Goal: Information Seeking & Learning: Learn about a topic

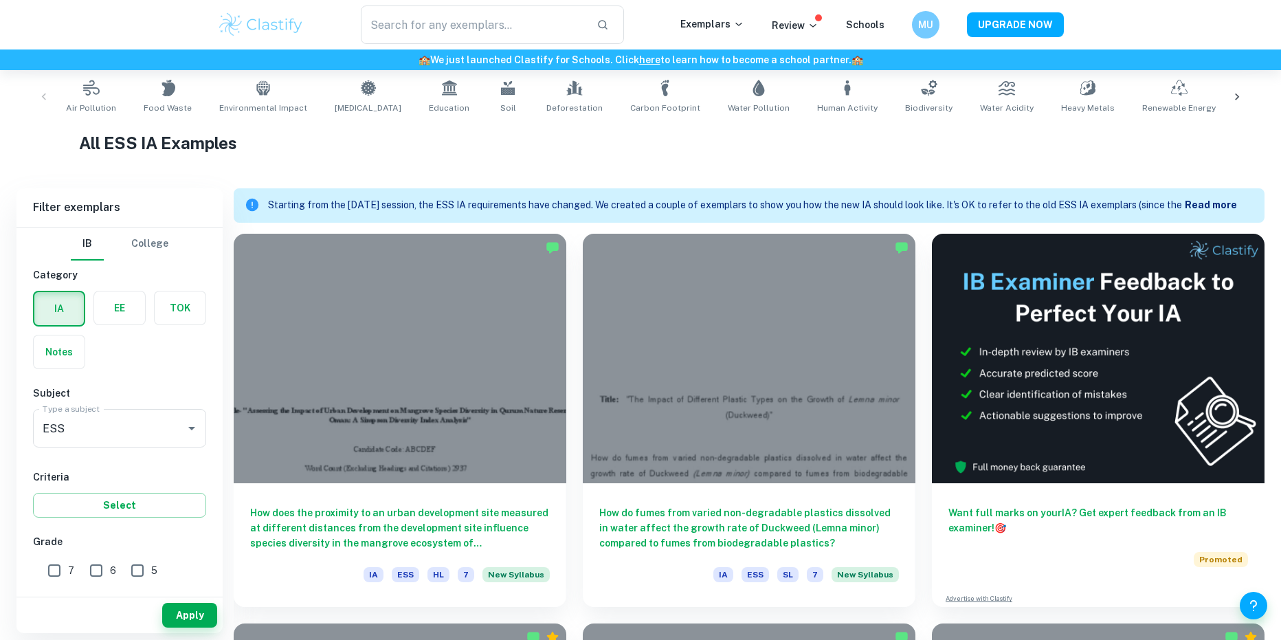
scroll to position [275, 0]
click at [1208, 203] on b "Read more" at bounding box center [1211, 204] width 52 height 11
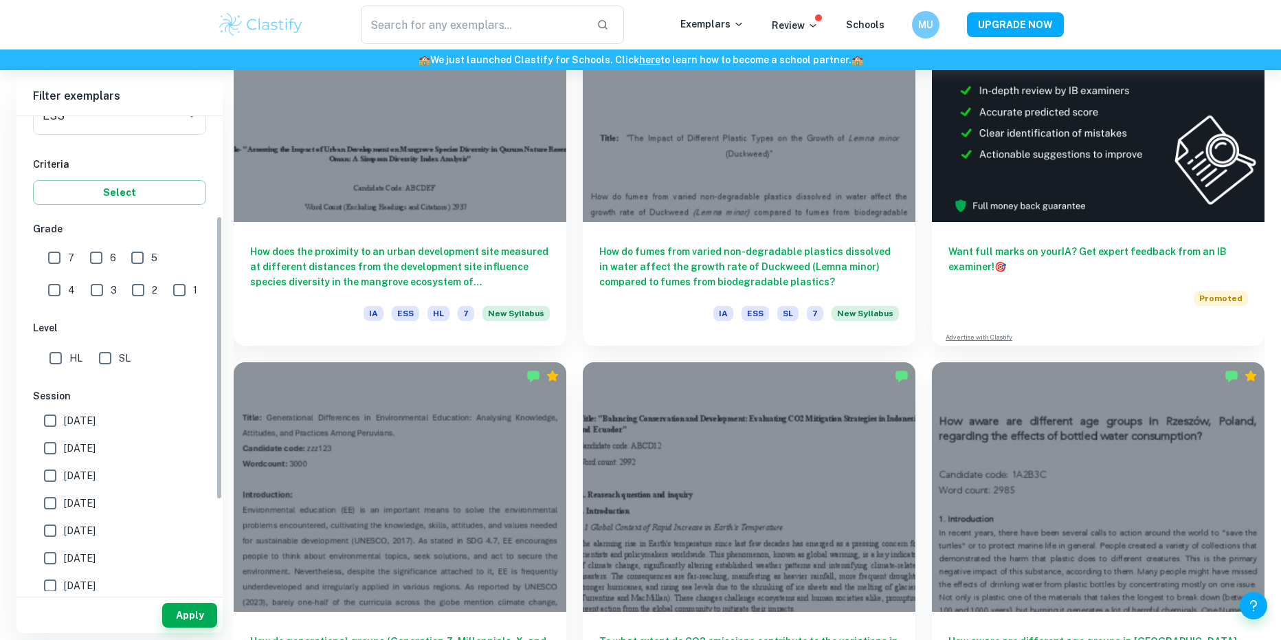
scroll to position [206, 0]
click at [109, 418] on label "[DATE]" at bounding box center [115, 415] width 159 height 27
click at [64, 418] on input "[DATE]" at bounding box center [49, 415] width 27 height 27
checkbox input "true"
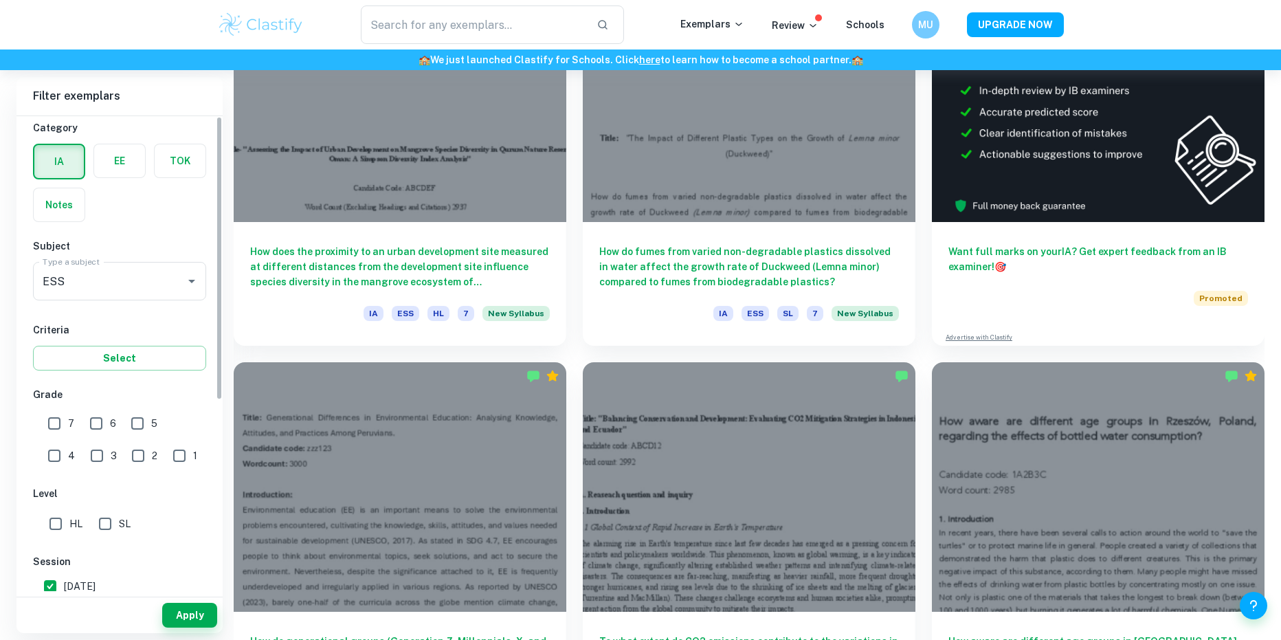
scroll to position [0, 0]
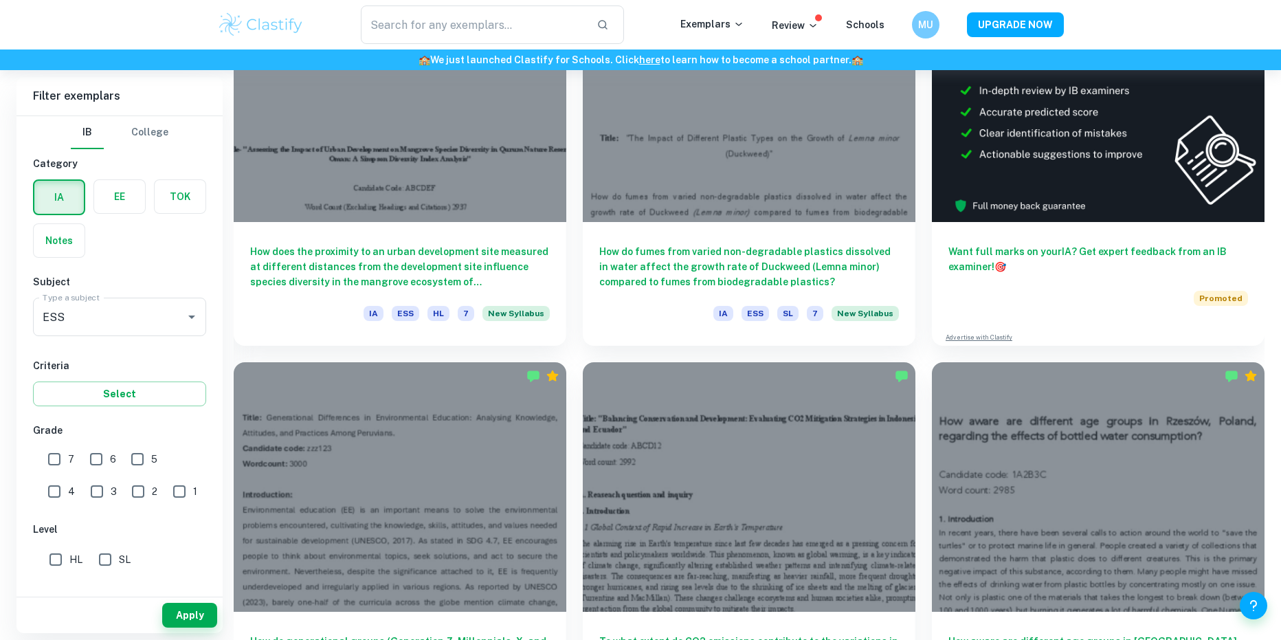
click at [61, 468] on input "7" at bounding box center [54, 458] width 27 height 27
click at [56, 460] on input "7" at bounding box center [54, 458] width 27 height 27
click at [179, 614] on button "Apply" at bounding box center [189, 615] width 55 height 25
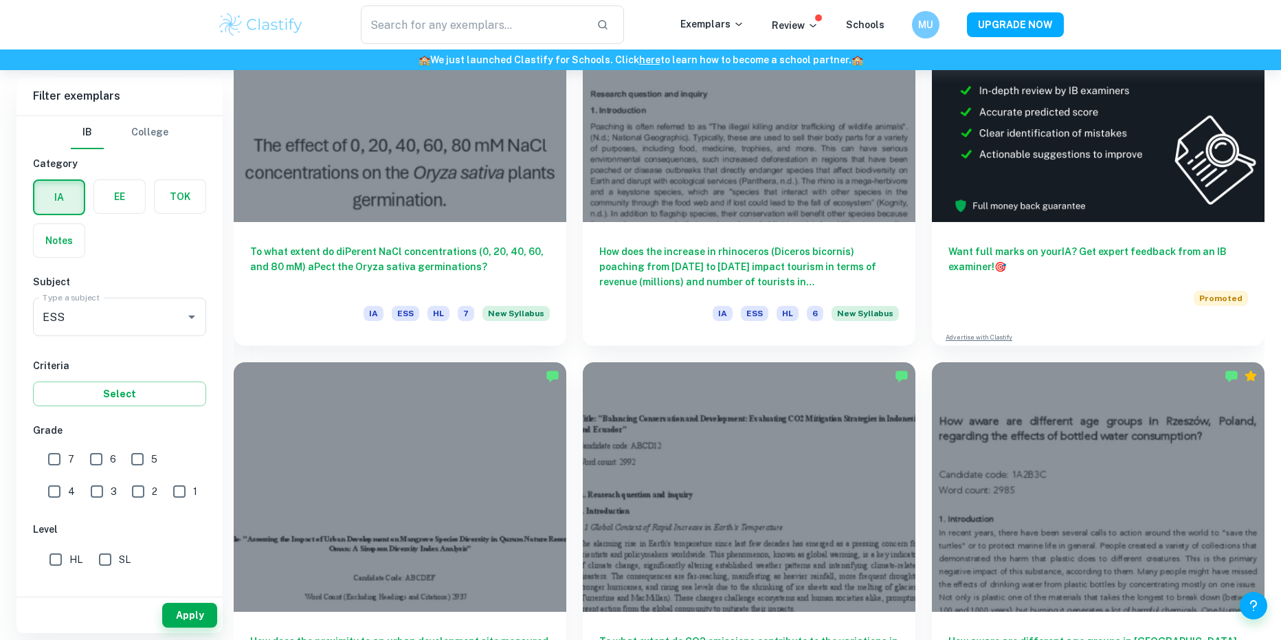
click at [43, 452] on input "7" at bounding box center [54, 458] width 27 height 27
checkbox input "true"
click at [89, 455] on input "6" at bounding box center [95, 458] width 27 height 27
checkbox input "true"
click at [210, 616] on button "Apply" at bounding box center [189, 615] width 55 height 25
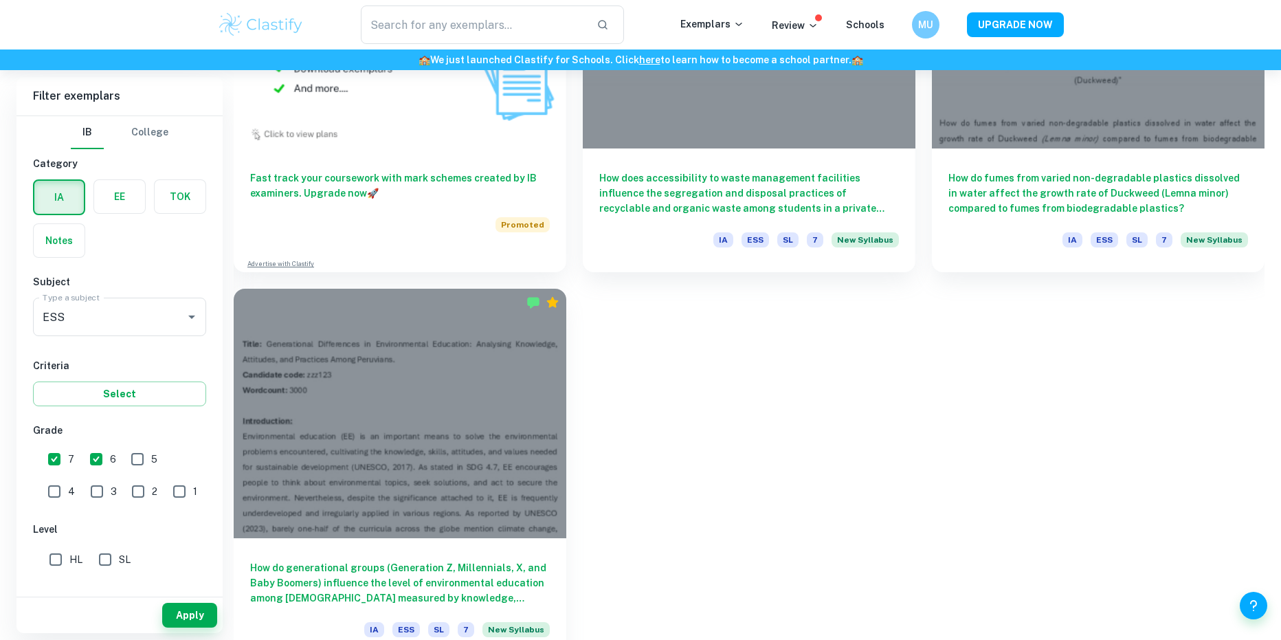
scroll to position [1425, 0]
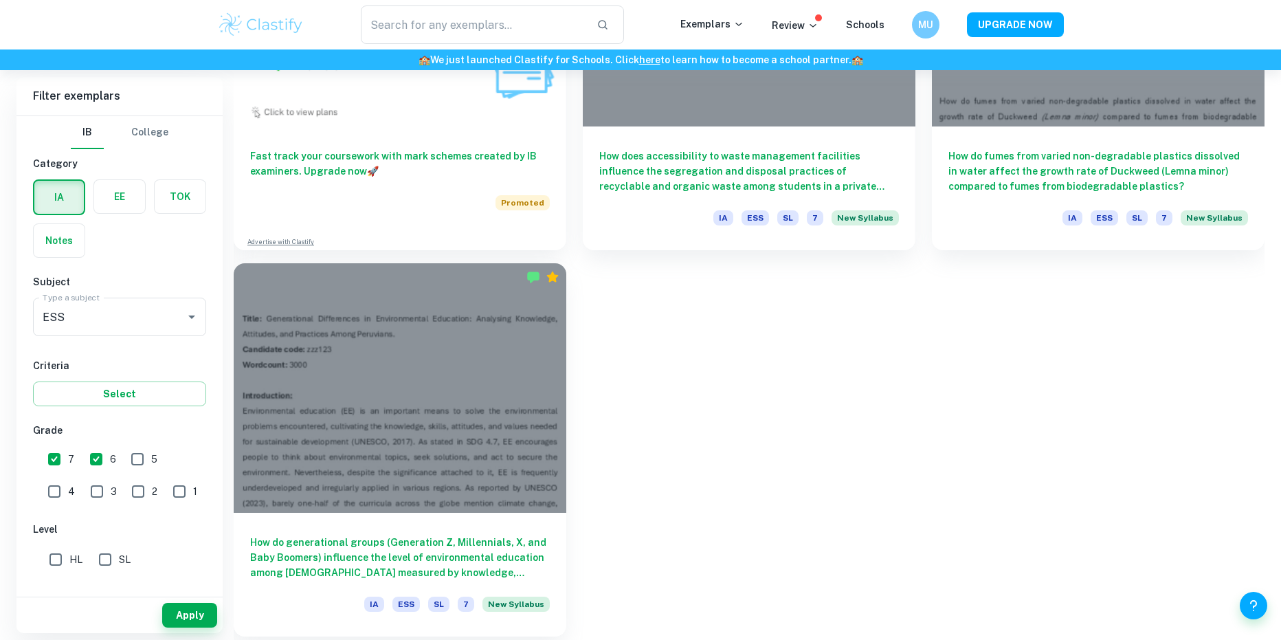
click at [500, 364] on div at bounding box center [400, 387] width 333 height 249
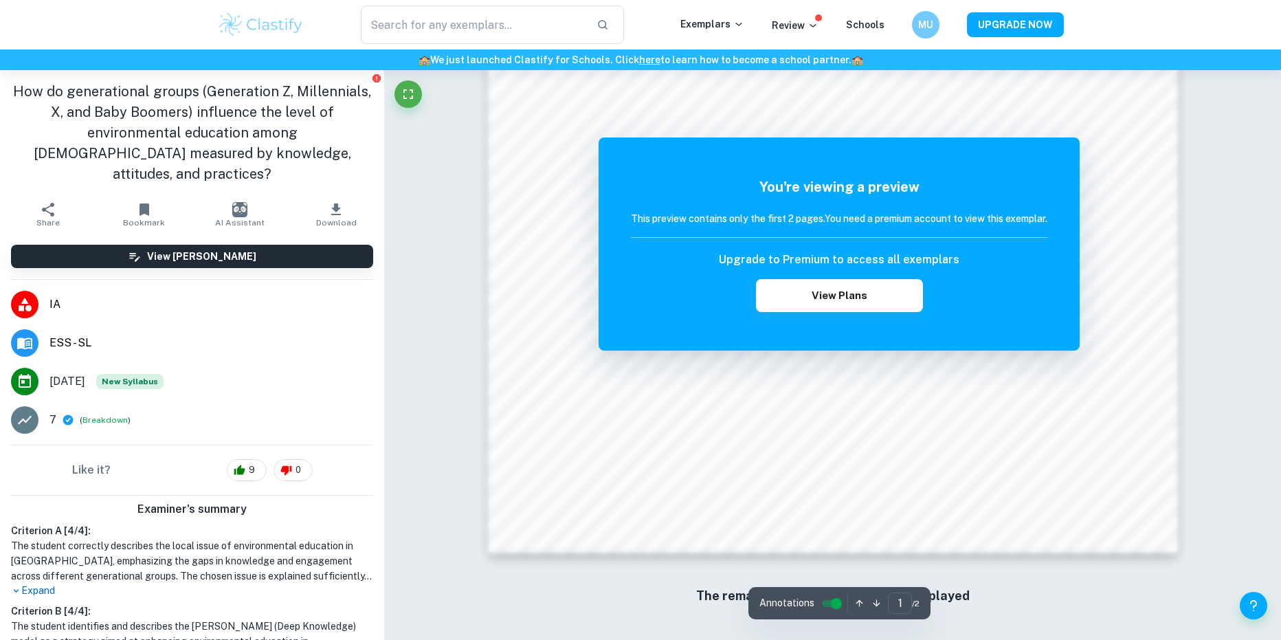
scroll to position [1489, 0]
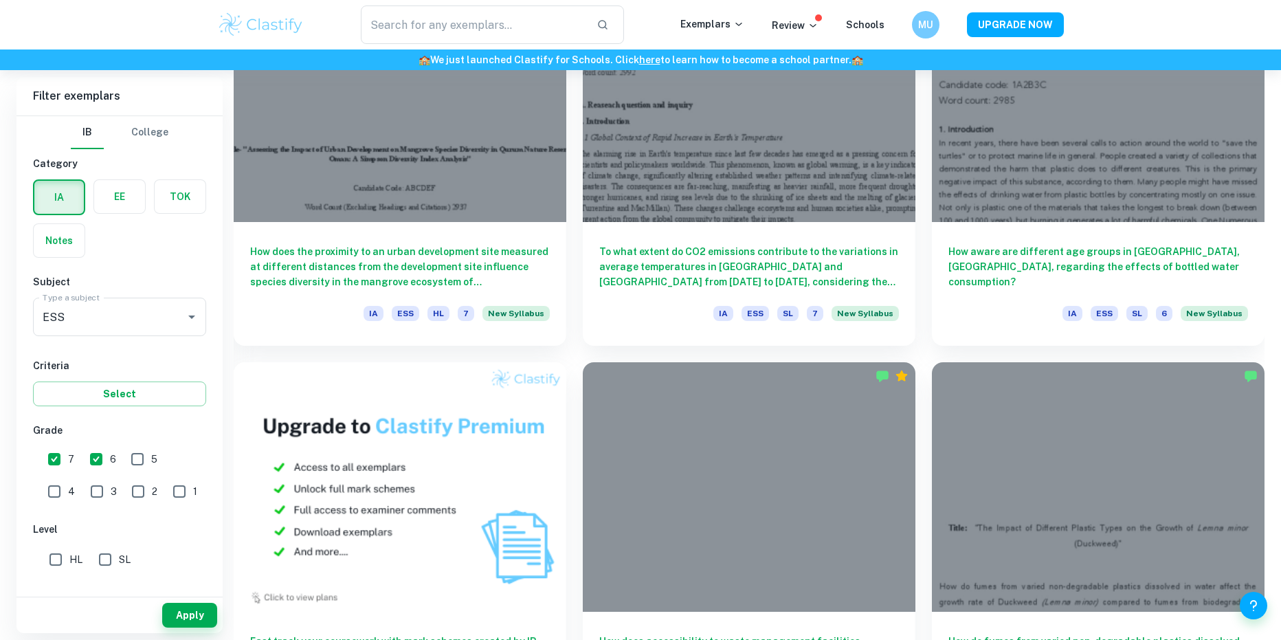
scroll to position [920, 0]
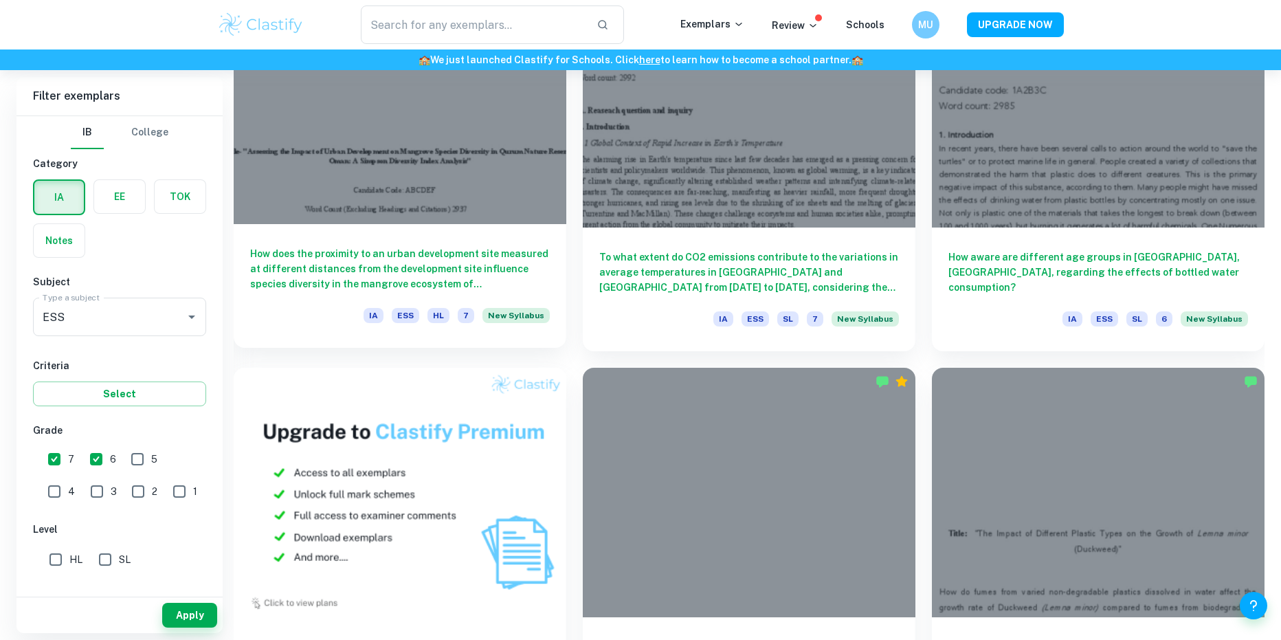
click at [479, 170] on div at bounding box center [400, 99] width 333 height 249
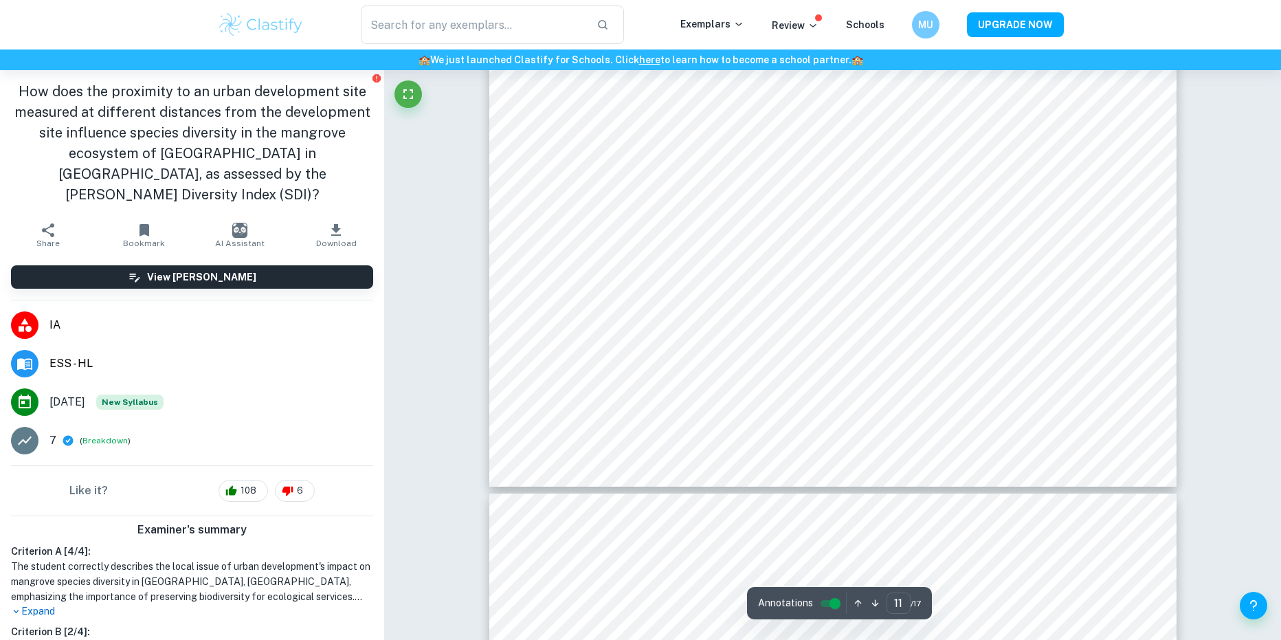
scroll to position [9828, 0]
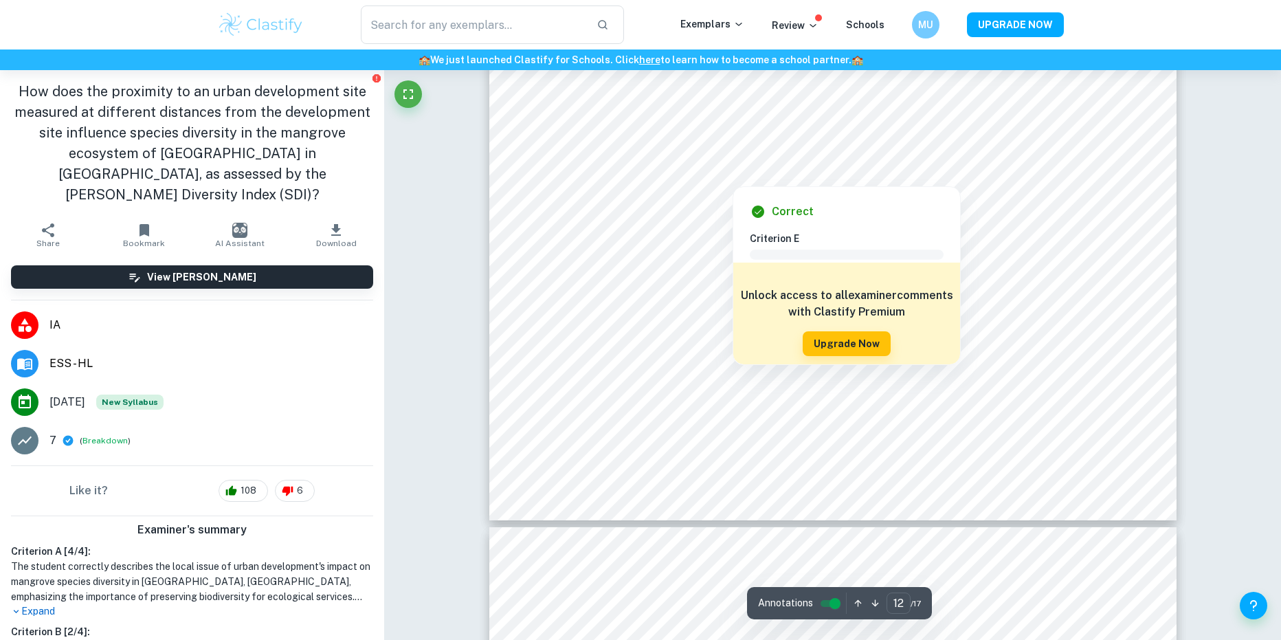
type input "13"
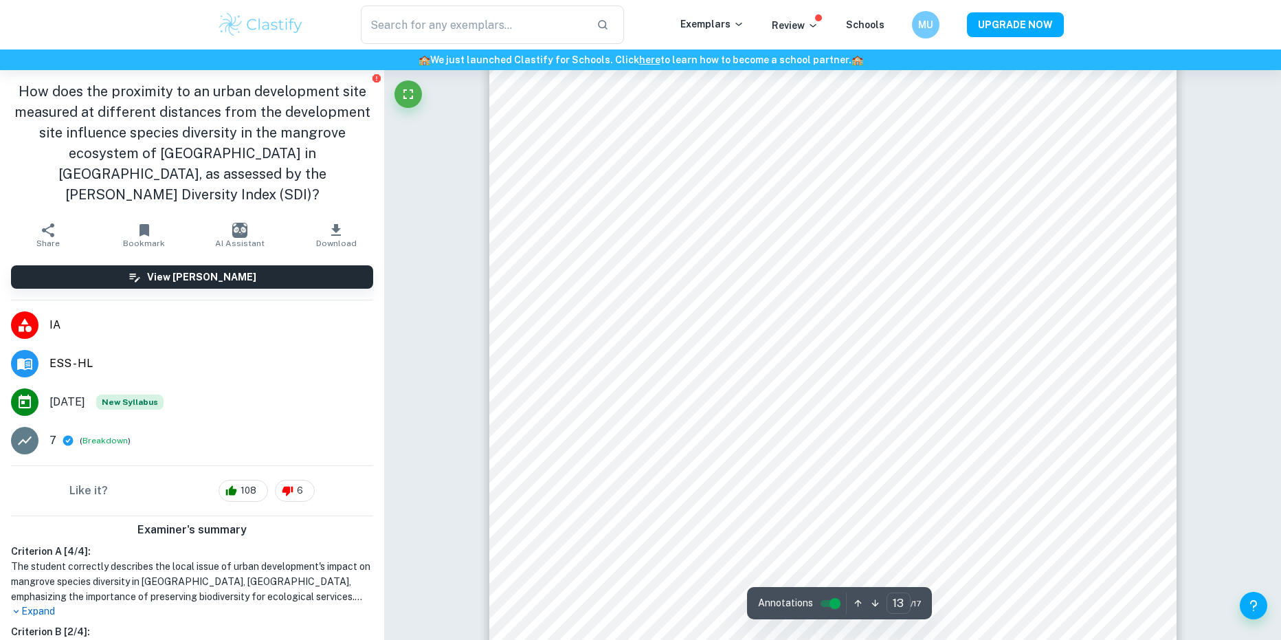
scroll to position [11340, 0]
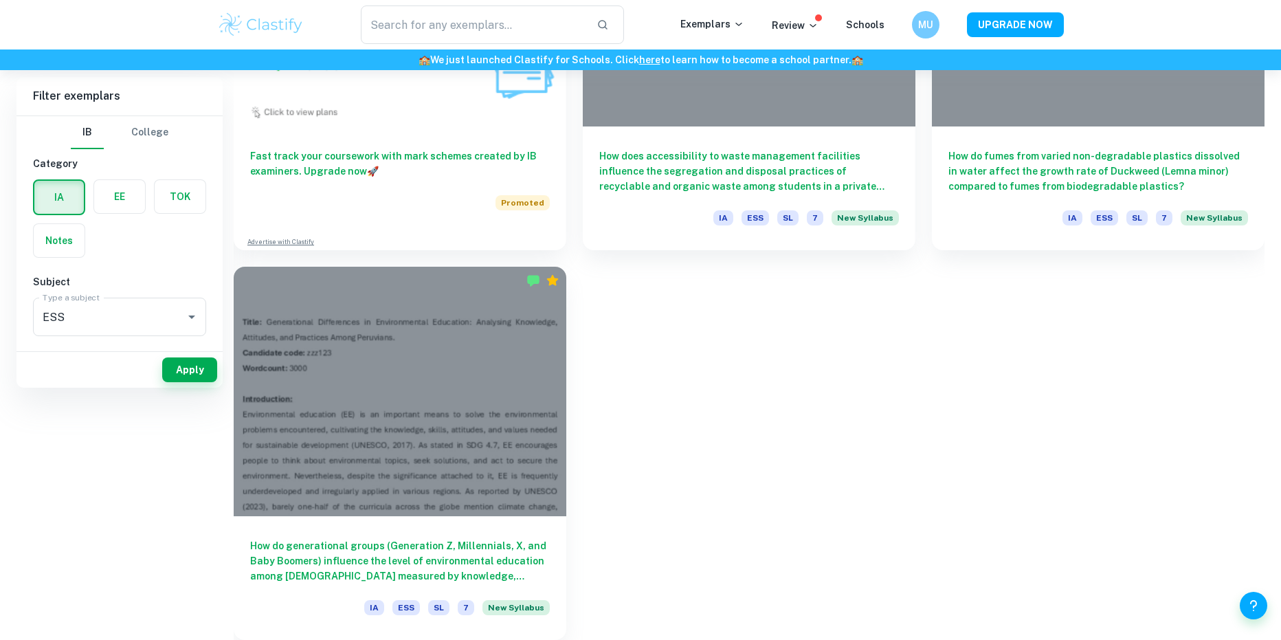
scroll to position [141, 0]
